Goal: Task Accomplishment & Management: Manage account settings

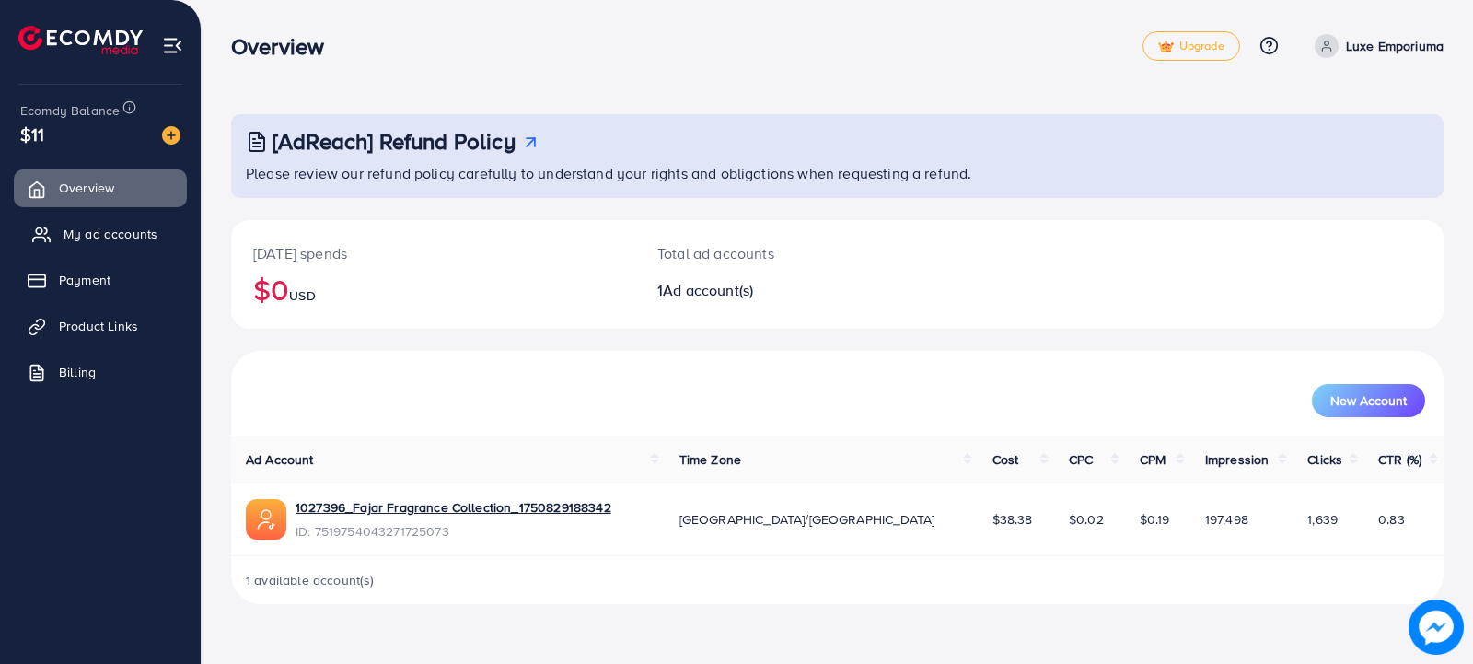
click at [86, 233] on span "My ad accounts" at bounding box center [111, 234] width 94 height 18
click at [95, 226] on span "My ad accounts" at bounding box center [111, 234] width 94 height 18
click at [130, 229] on span "My ad accounts" at bounding box center [111, 234] width 94 height 18
click at [90, 317] on span "Product Links" at bounding box center [103, 326] width 79 height 18
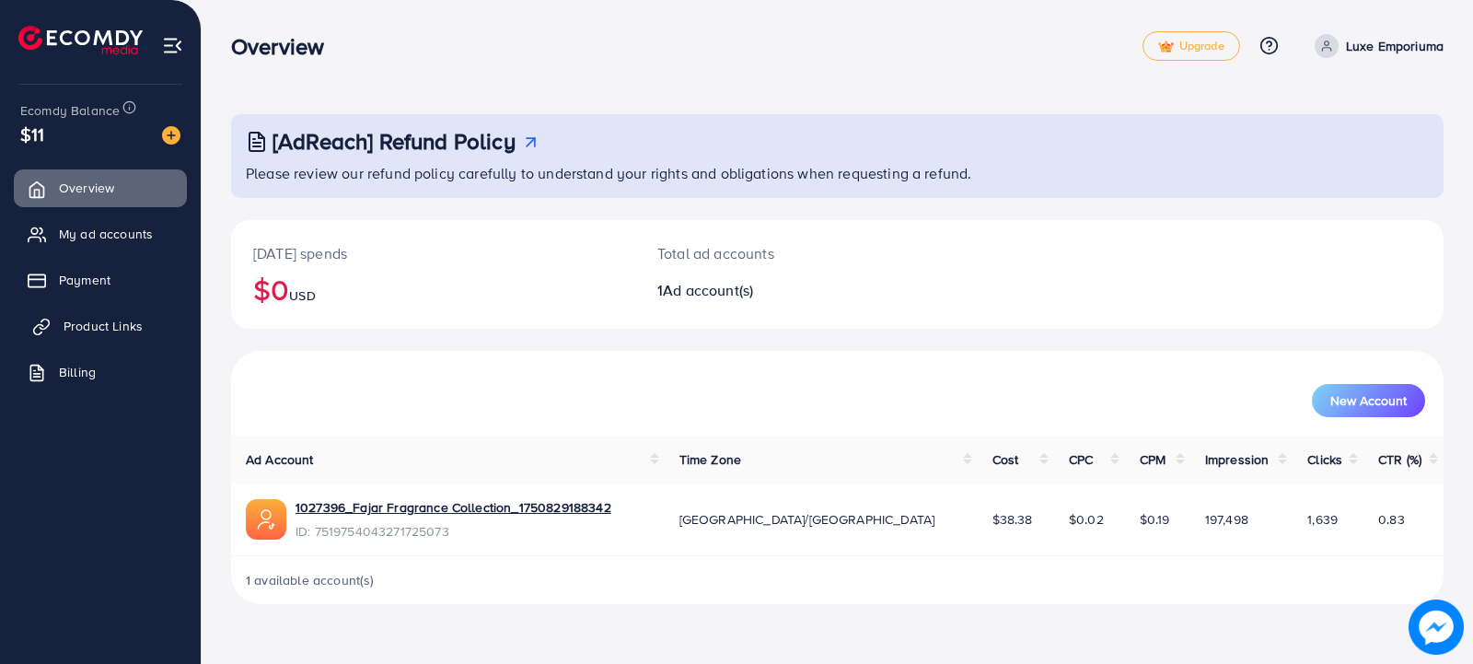
click at [90, 317] on span "Product Links" at bounding box center [103, 326] width 79 height 18
click at [89, 234] on span "My ad accounts" at bounding box center [111, 234] width 94 height 18
click at [116, 321] on span "Product Links" at bounding box center [103, 326] width 79 height 18
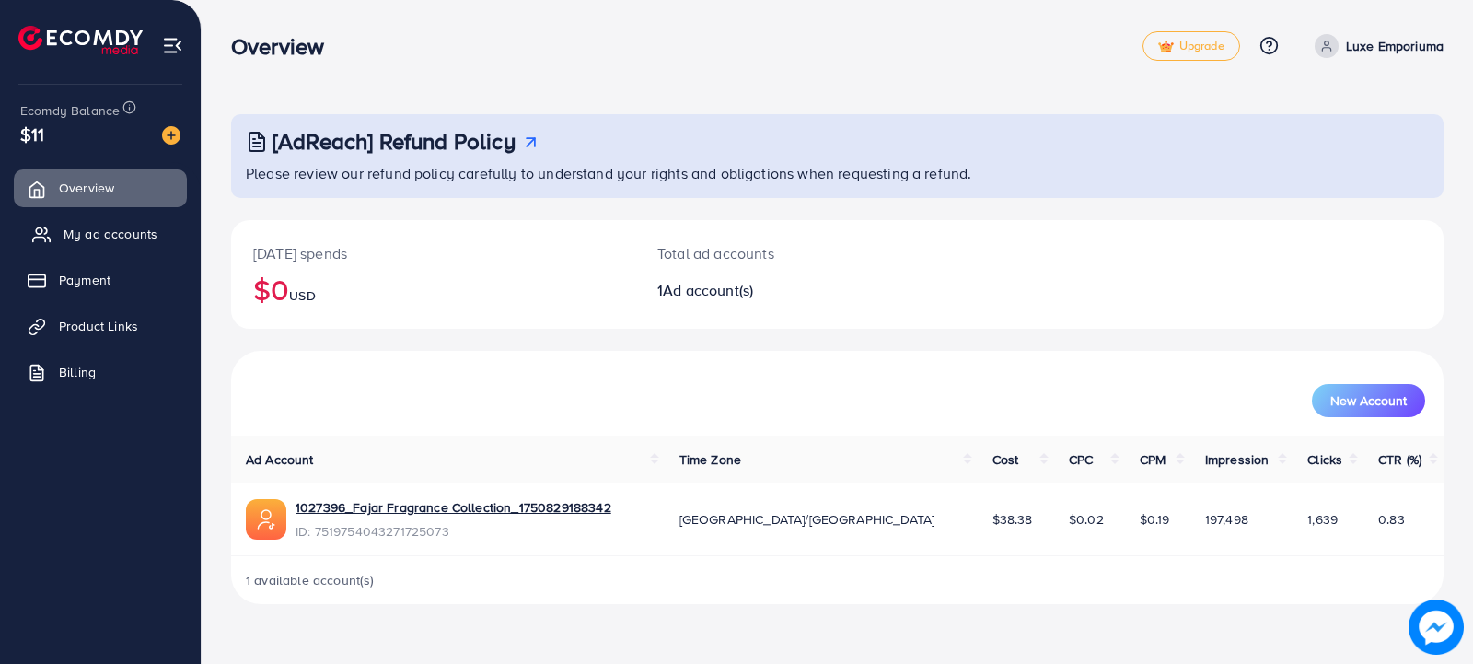
click at [78, 228] on span "My ad accounts" at bounding box center [111, 234] width 94 height 18
click at [87, 233] on span "My ad accounts" at bounding box center [111, 234] width 94 height 18
click at [87, 316] on link "Product Links" at bounding box center [100, 325] width 173 height 37
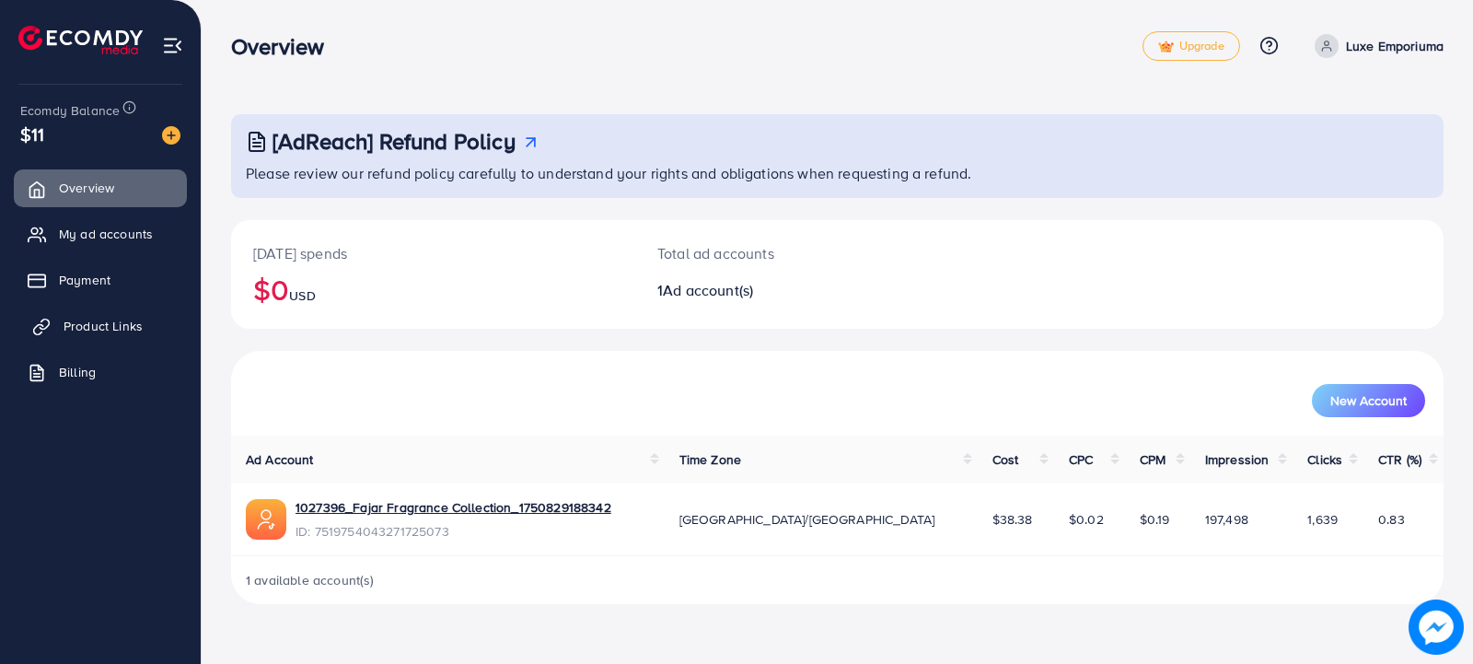
click at [87, 316] on link "Product Links" at bounding box center [100, 325] width 173 height 37
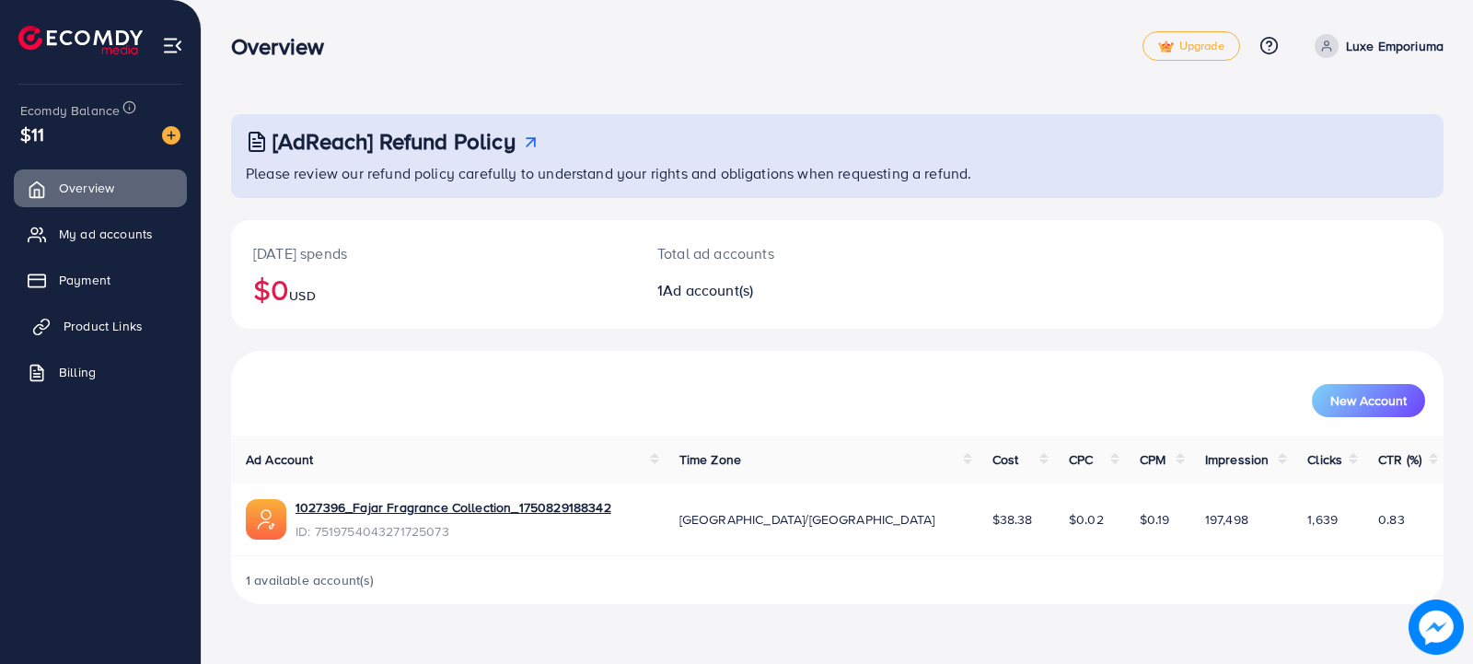
click at [87, 316] on link "Product Links" at bounding box center [100, 325] width 173 height 37
click at [103, 233] on span "My ad accounts" at bounding box center [111, 234] width 94 height 18
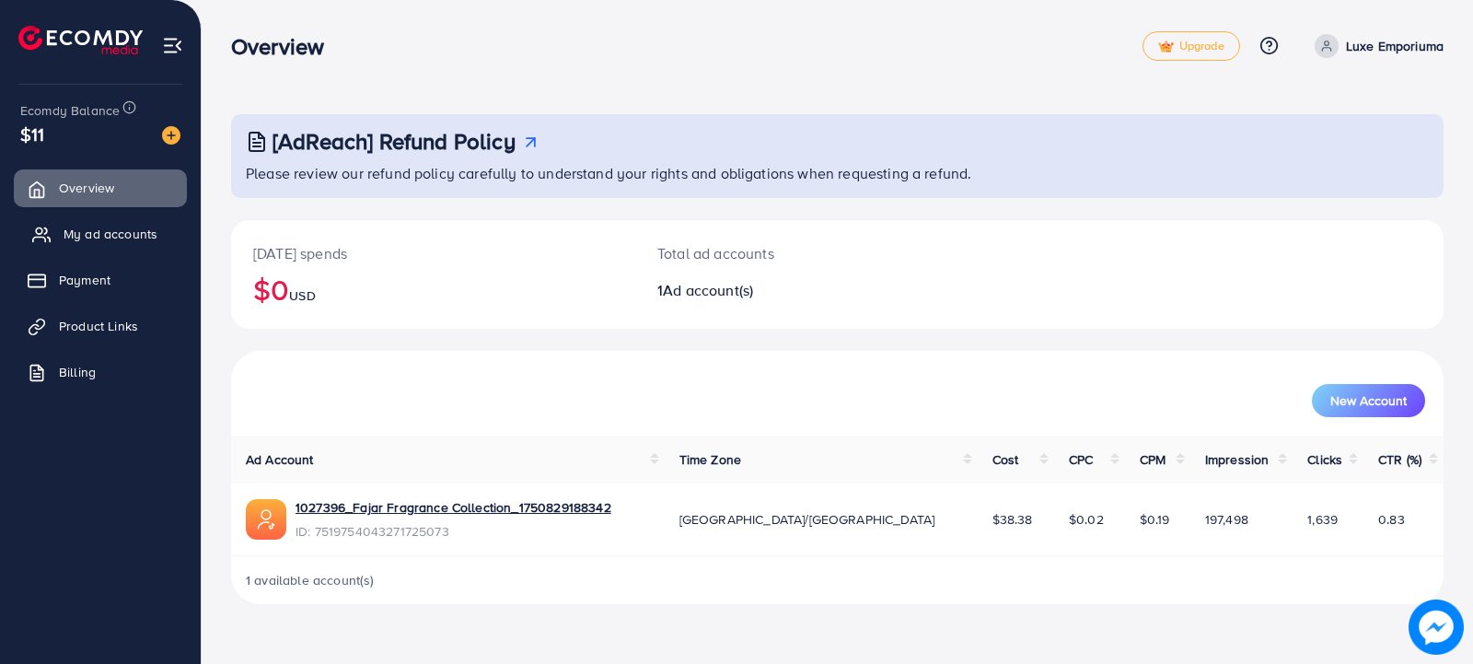
click at [103, 233] on span "My ad accounts" at bounding box center [111, 234] width 94 height 18
click at [104, 233] on span "My ad accounts" at bounding box center [111, 234] width 94 height 18
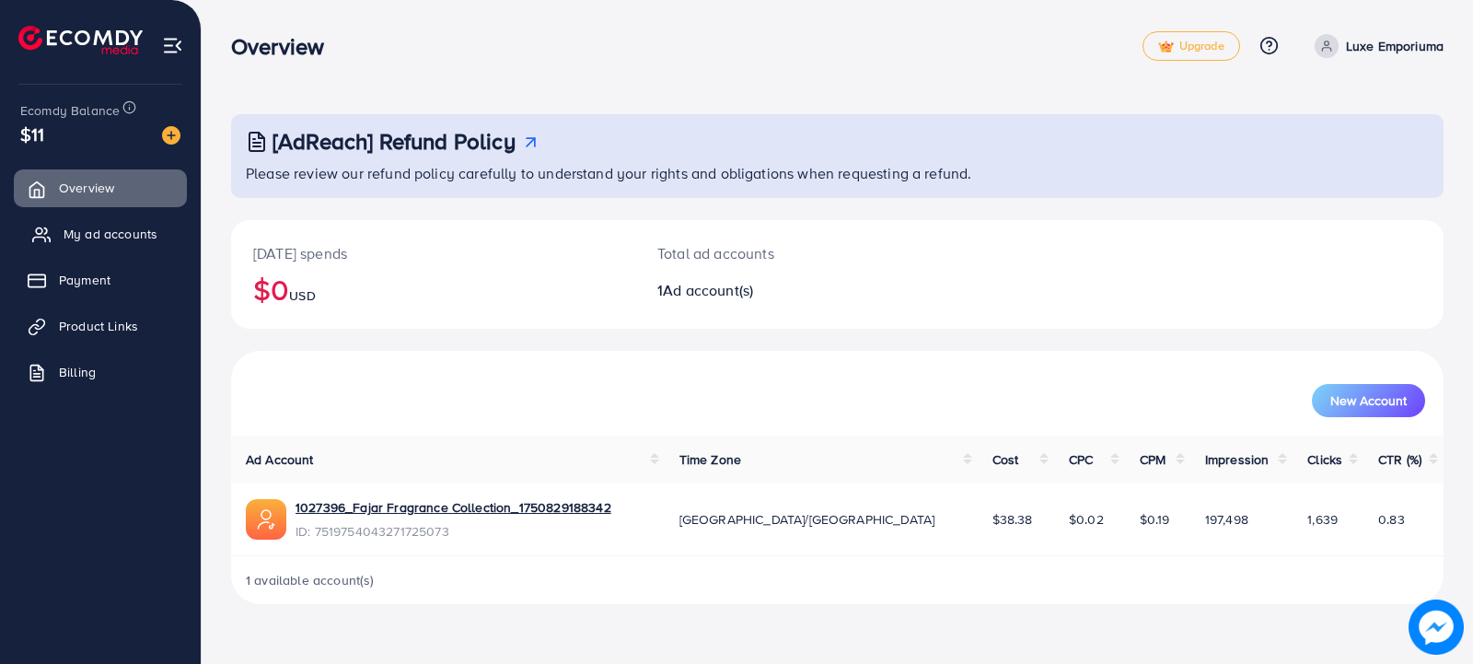
click at [103, 230] on span "My ad accounts" at bounding box center [111, 234] width 94 height 18
click at [86, 232] on span "My ad accounts" at bounding box center [111, 234] width 94 height 18
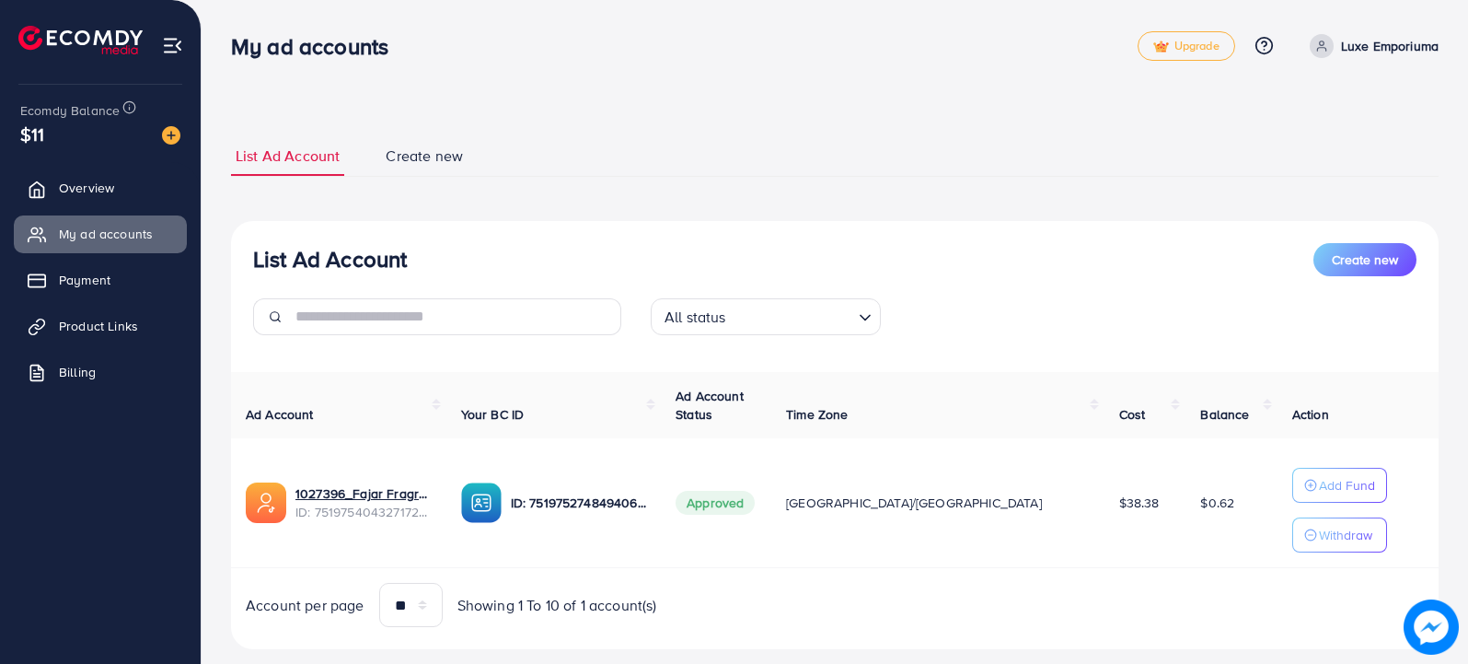
scroll to position [37, 0]
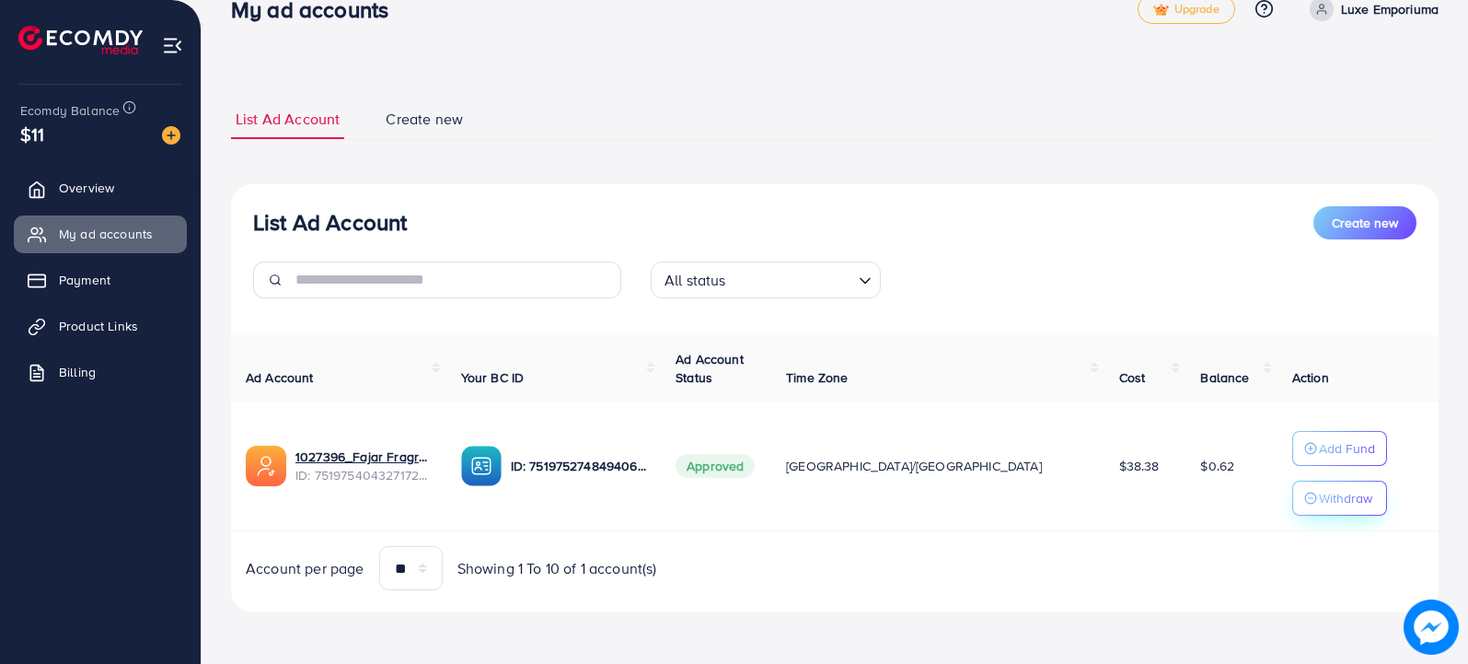
click at [1319, 497] on p "Withdraw" at bounding box center [1345, 498] width 53 height 22
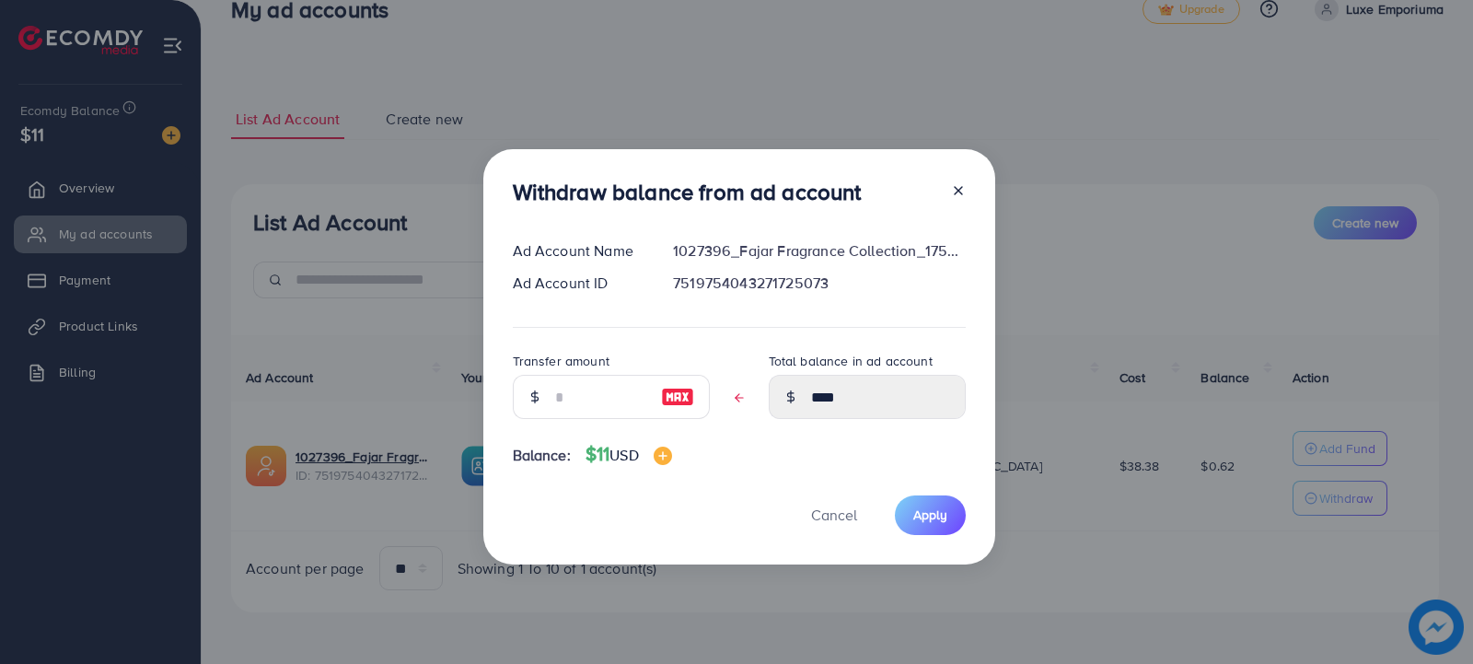
click at [959, 188] on line at bounding box center [957, 190] width 7 height 7
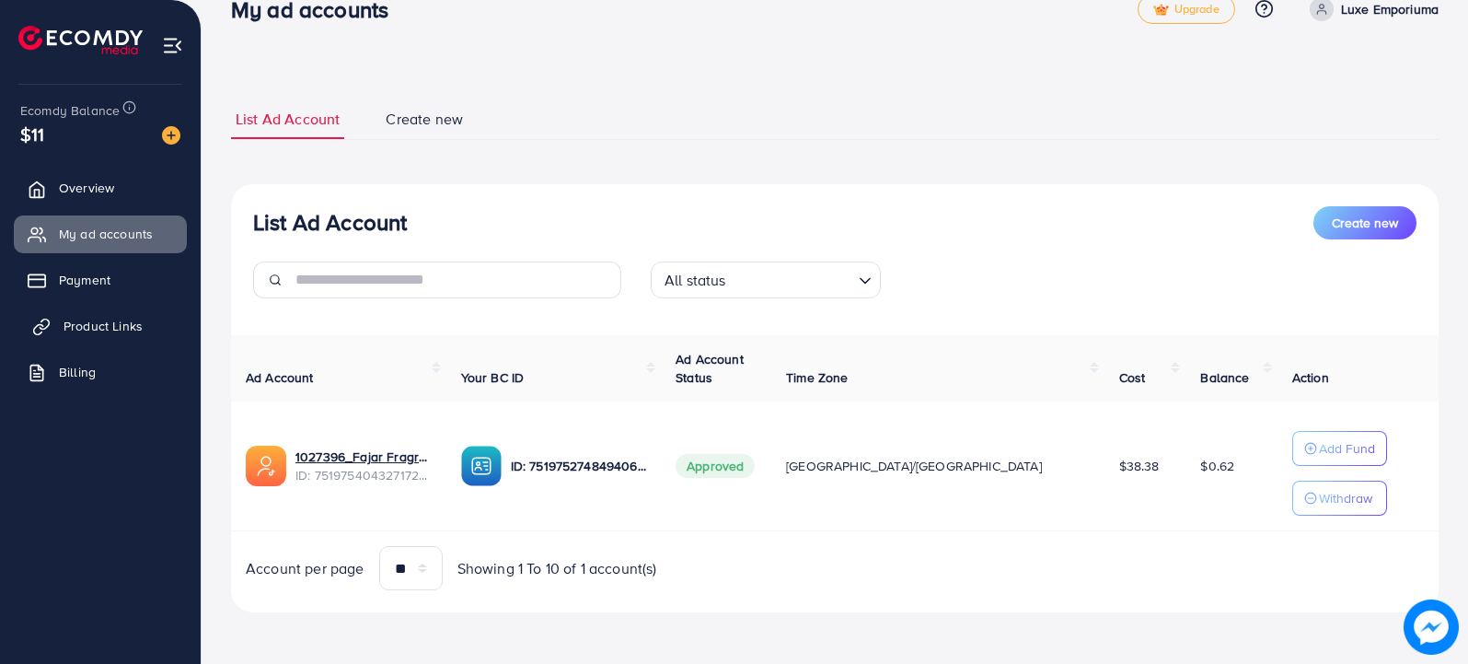
click at [119, 317] on span "Product Links" at bounding box center [103, 326] width 79 height 18
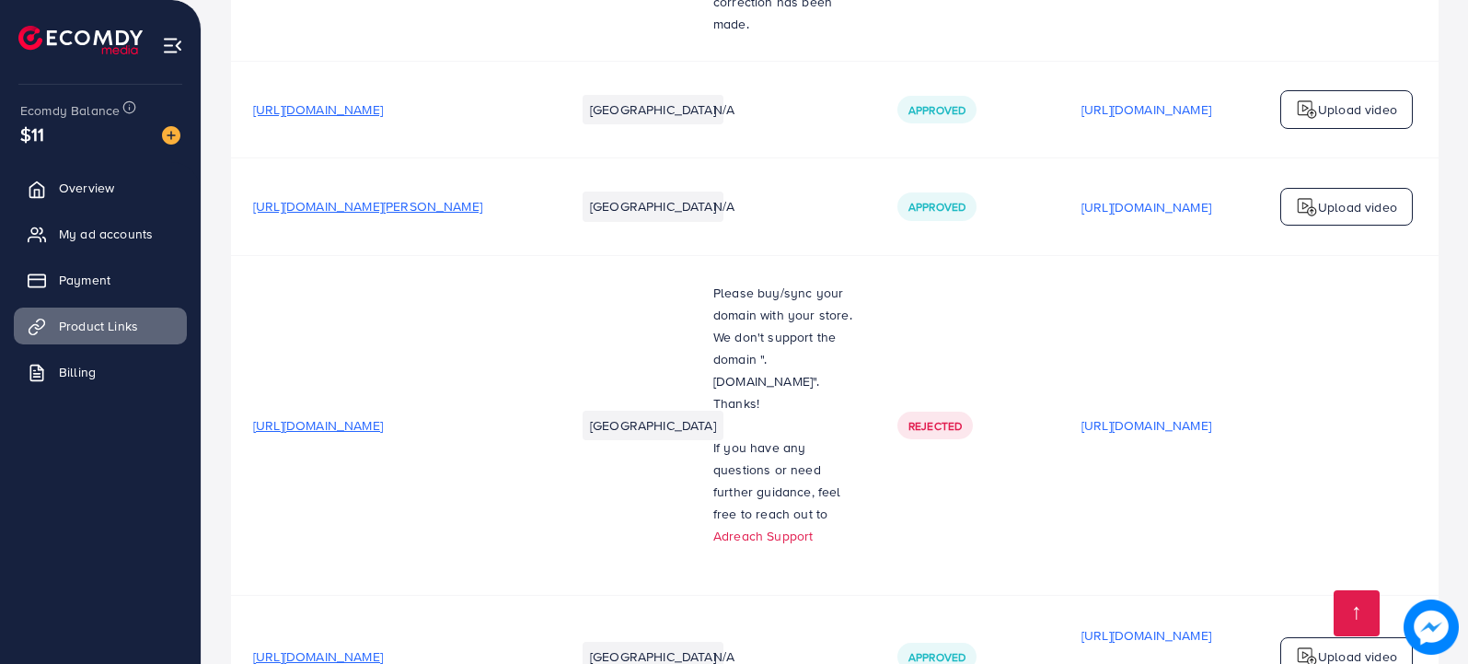
scroll to position [2309, 0]
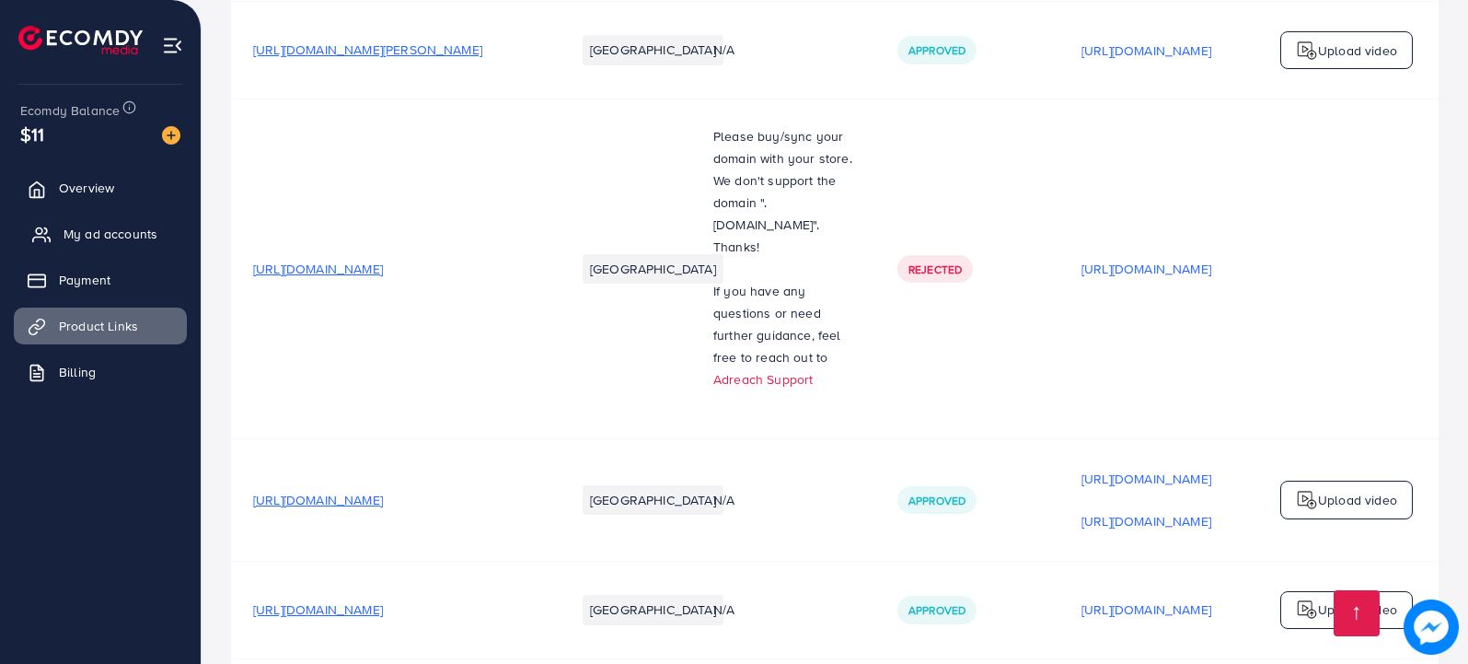
click at [88, 228] on span "My ad accounts" at bounding box center [111, 234] width 94 height 18
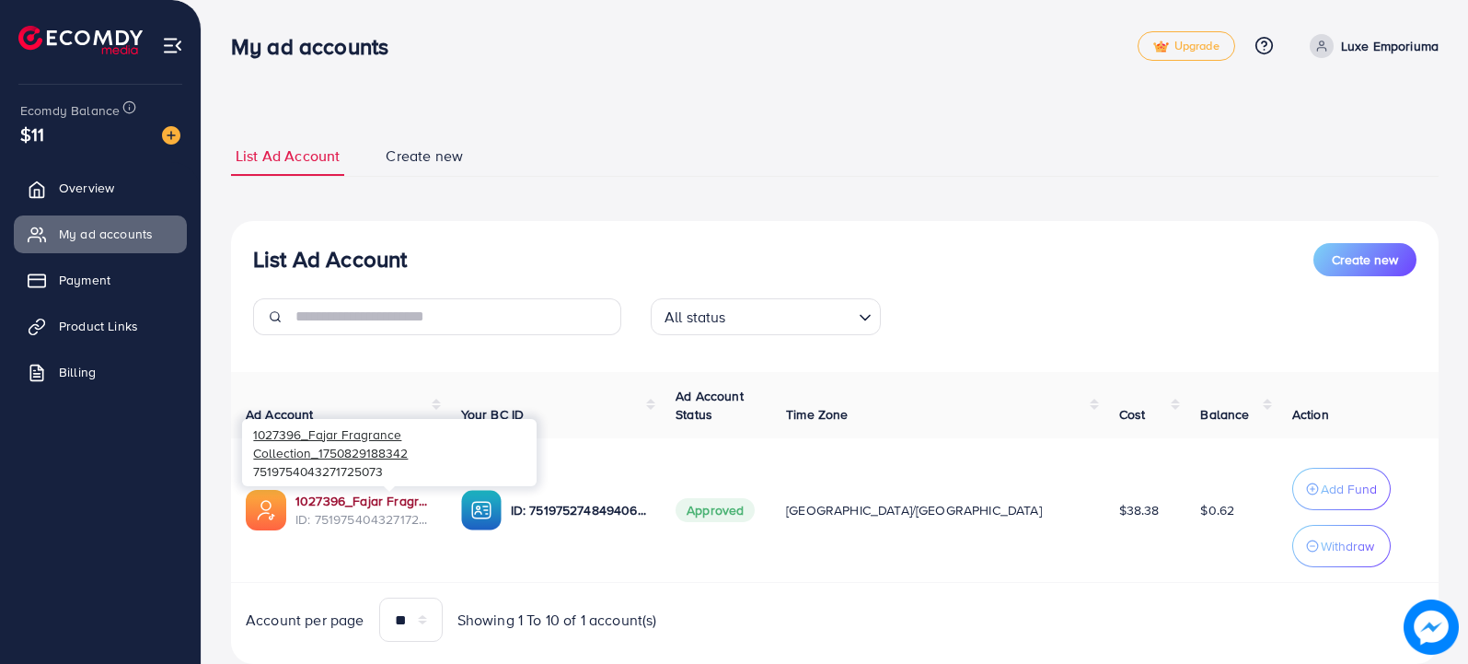
click at [369, 498] on link "1027396_Fajar Fragrance Collection_1750829188342" at bounding box center [363, 500] width 136 height 18
